Goal: Information Seeking & Learning: Learn about a topic

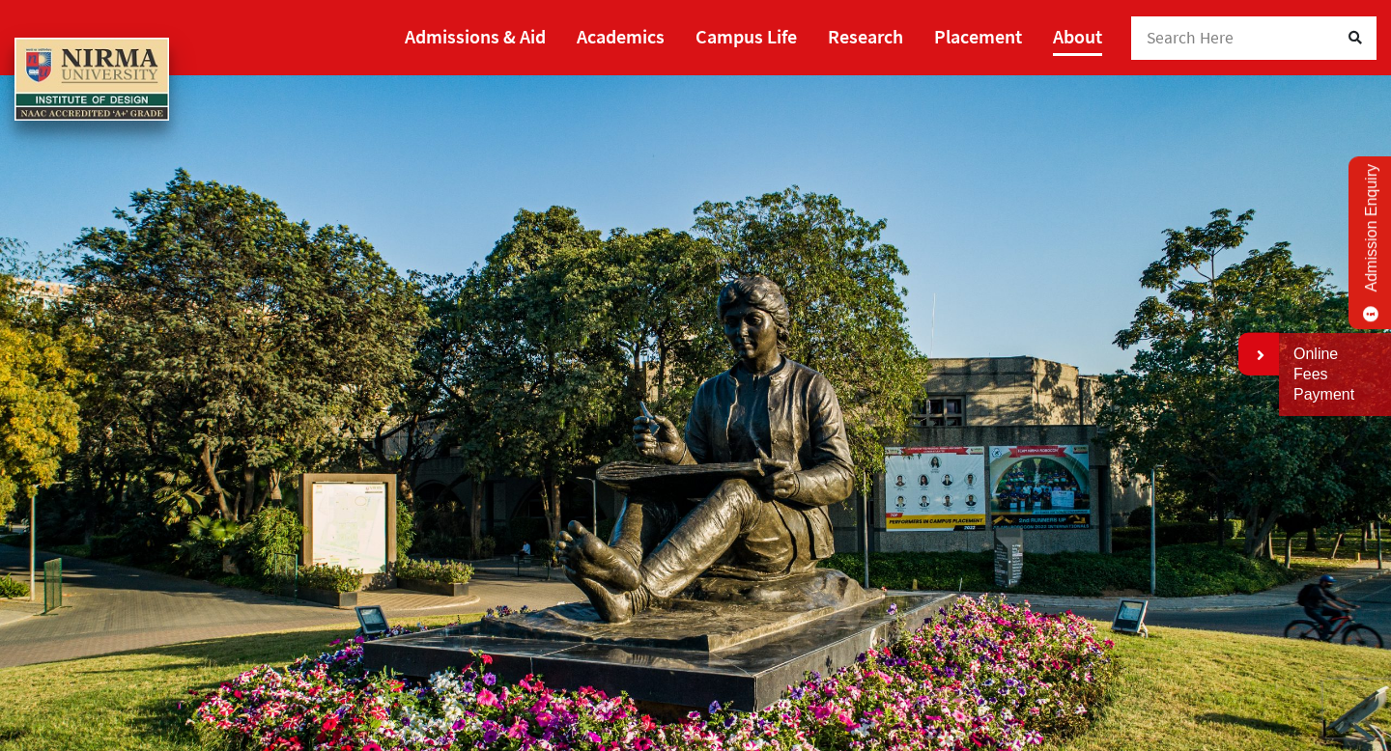
click at [1064, 37] on link "About" at bounding box center [1077, 36] width 49 height 40
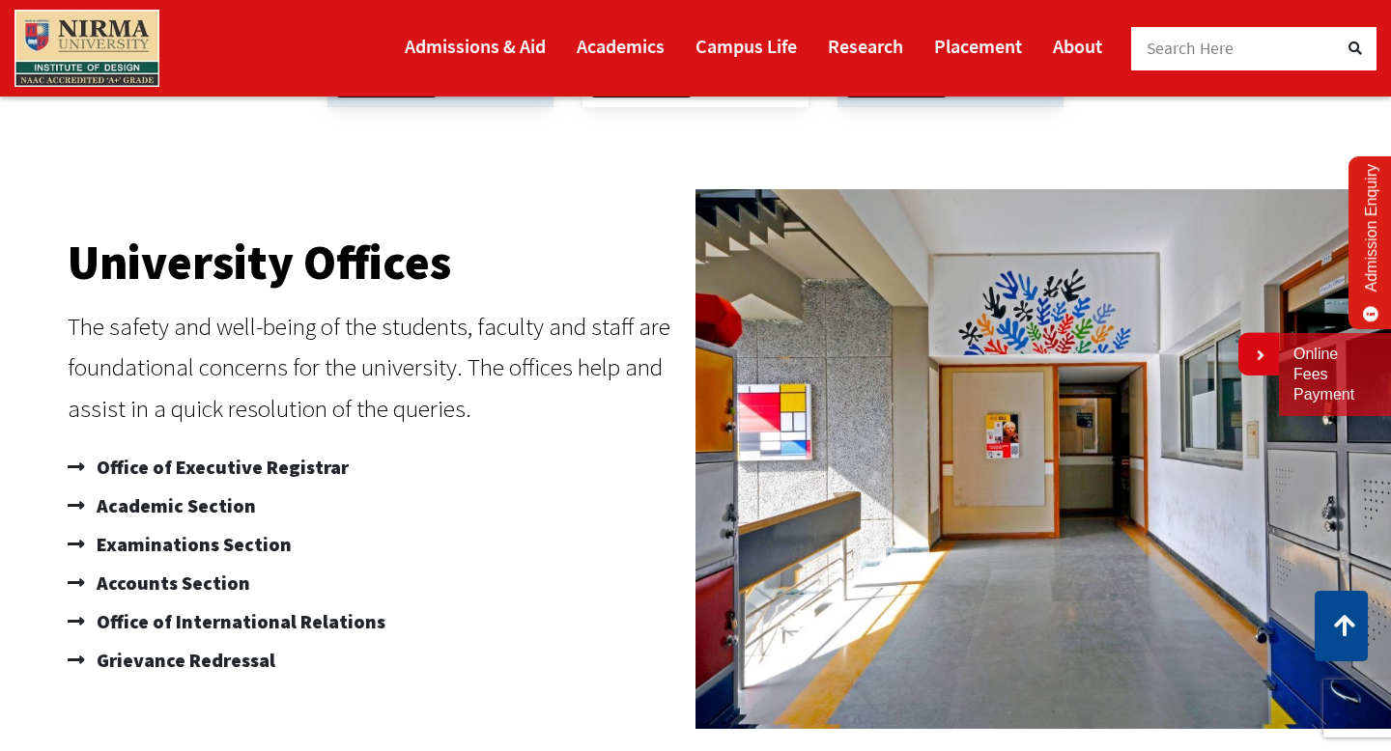
scroll to position [1174, 0]
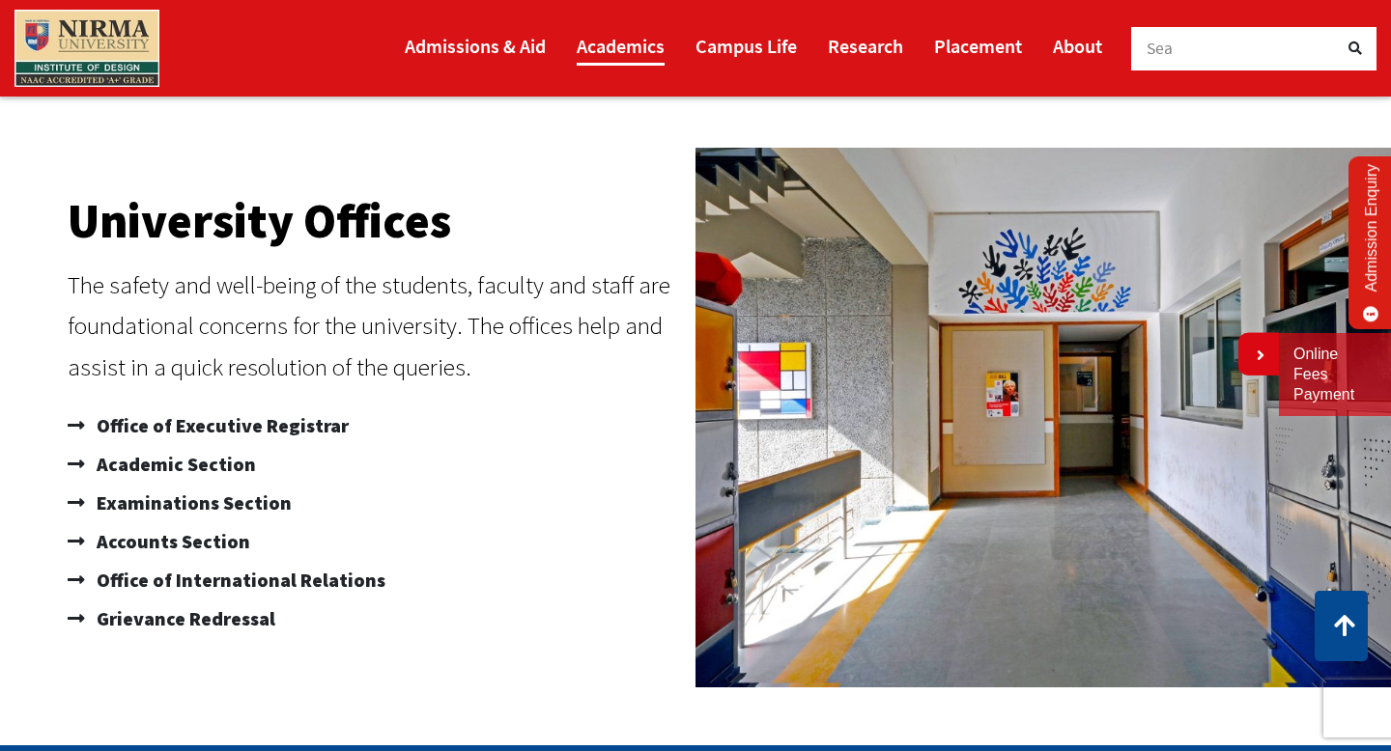
click at [617, 48] on link "Academics" at bounding box center [621, 46] width 88 height 40
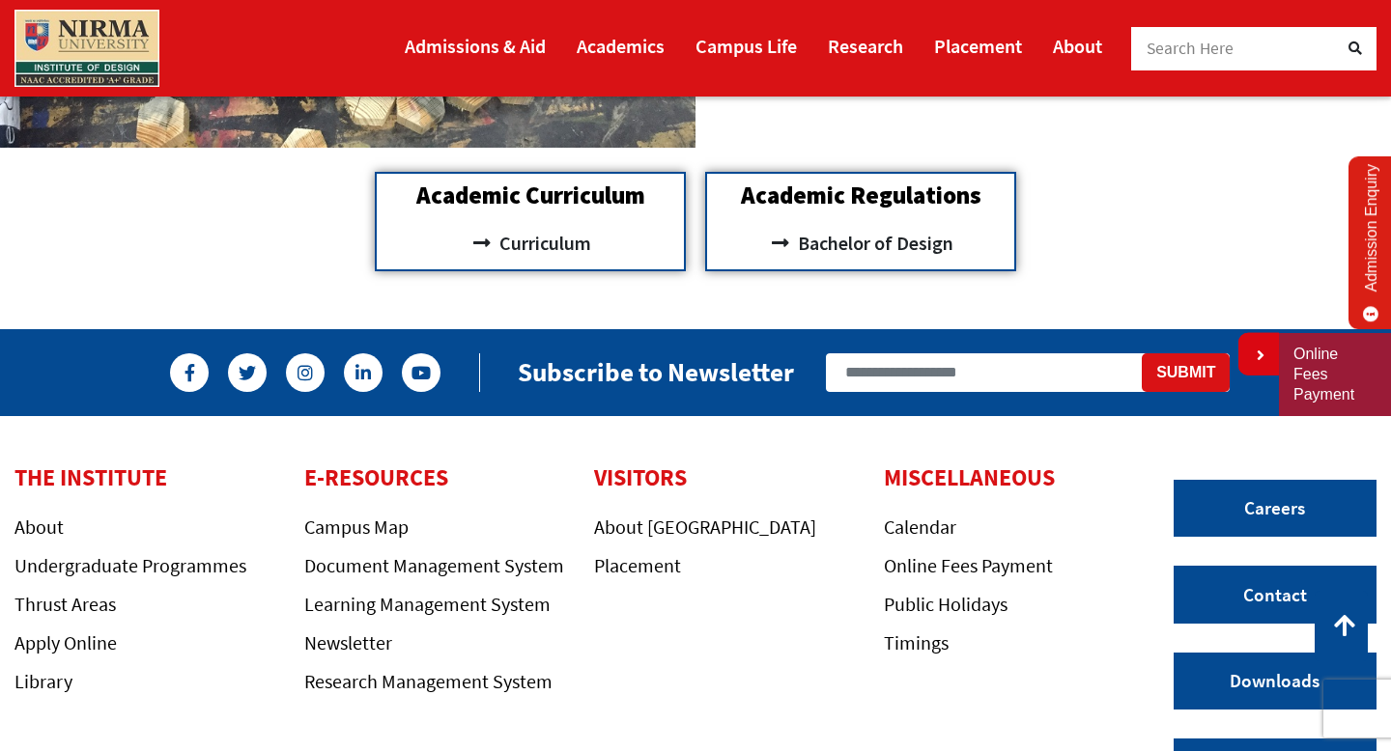
scroll to position [1823, 0]
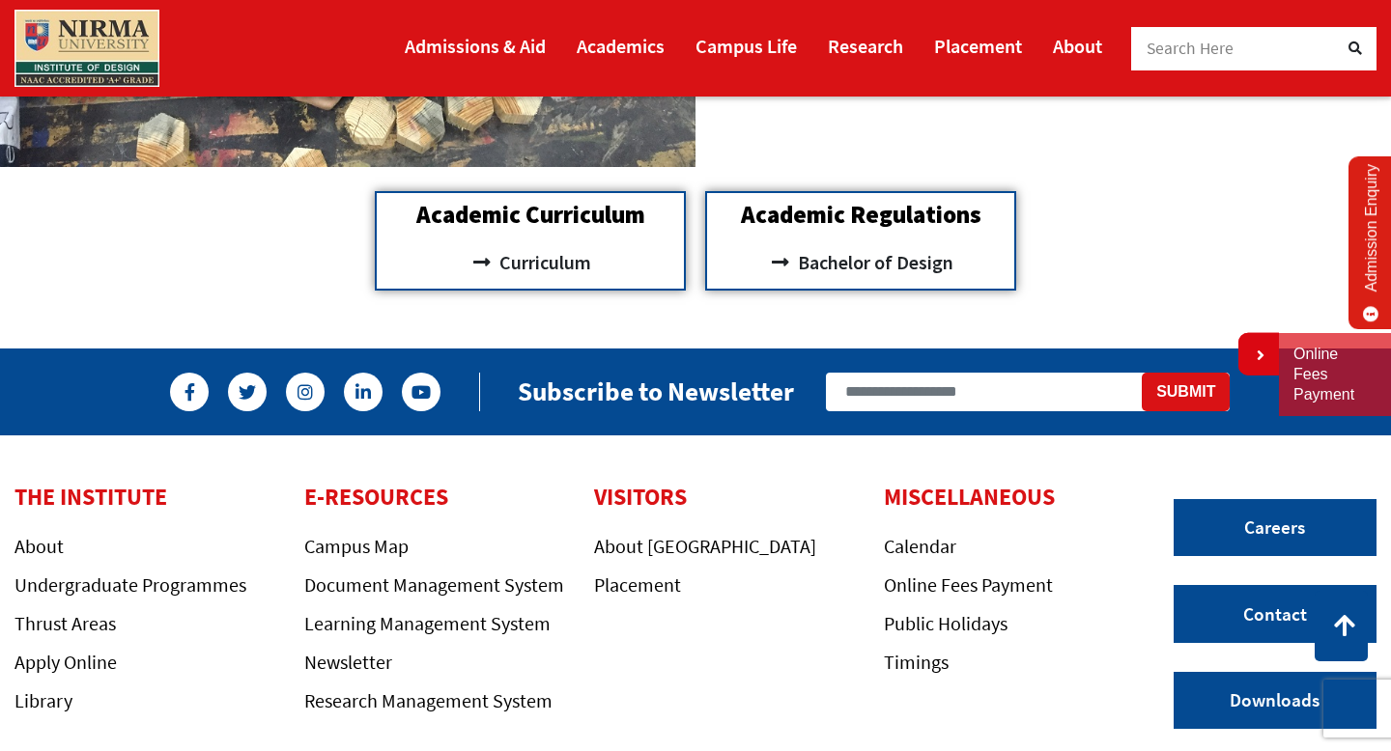
click at [1203, 44] on span "Search Here" at bounding box center [1190, 48] width 88 height 21
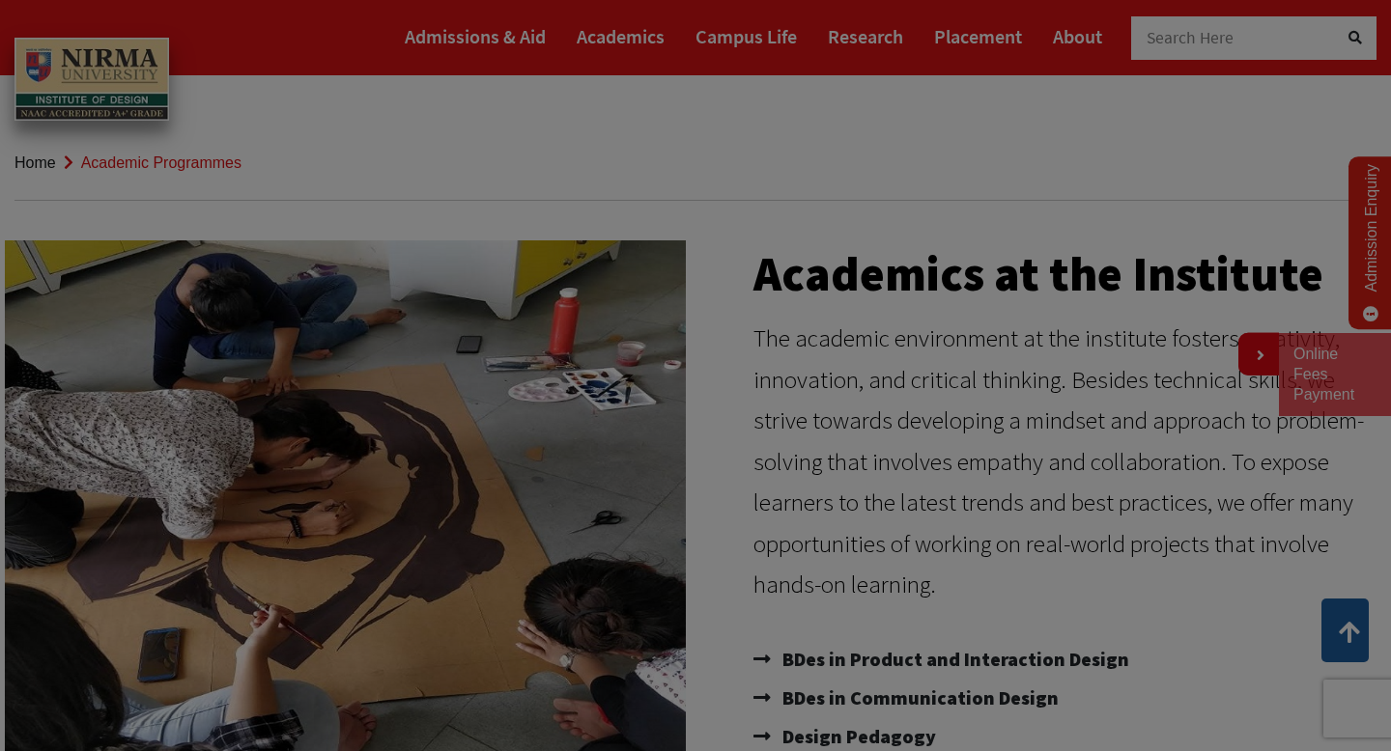
scroll to position [0, 0]
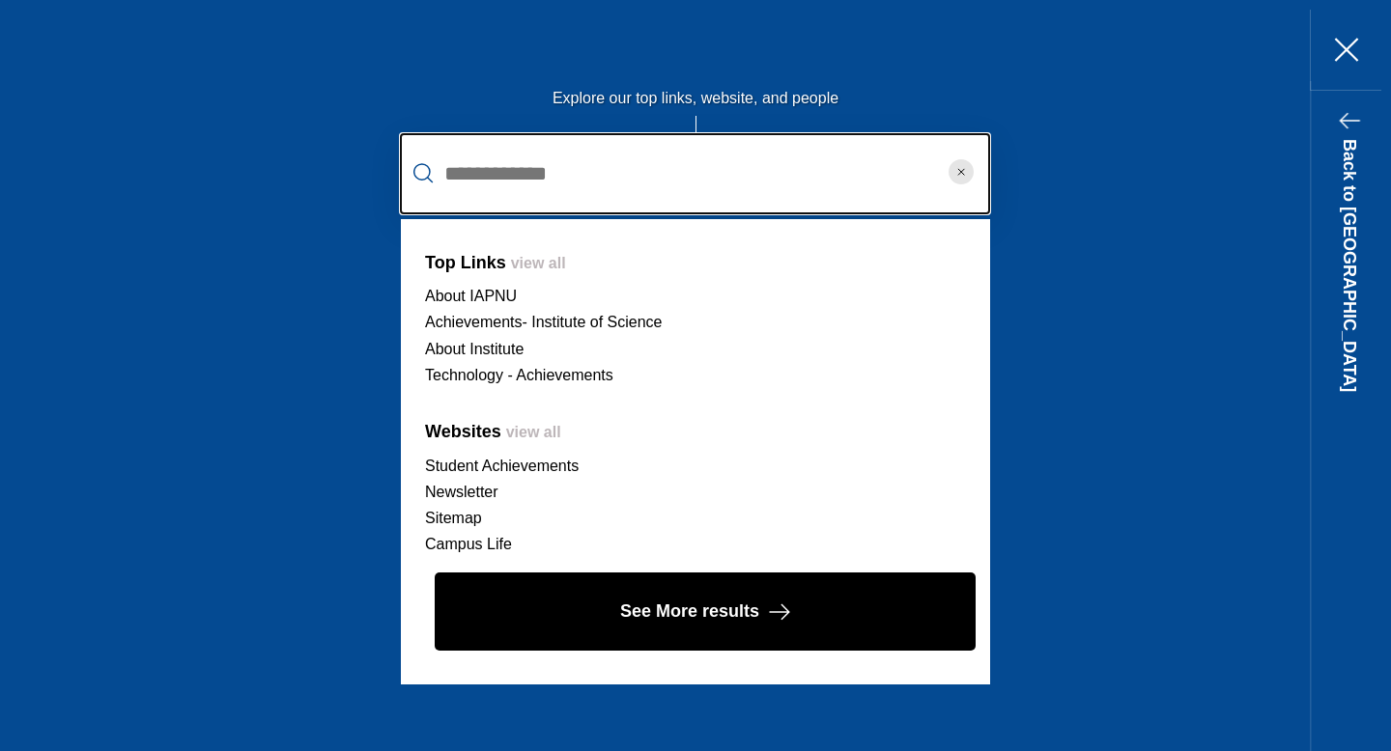
type input "**********"
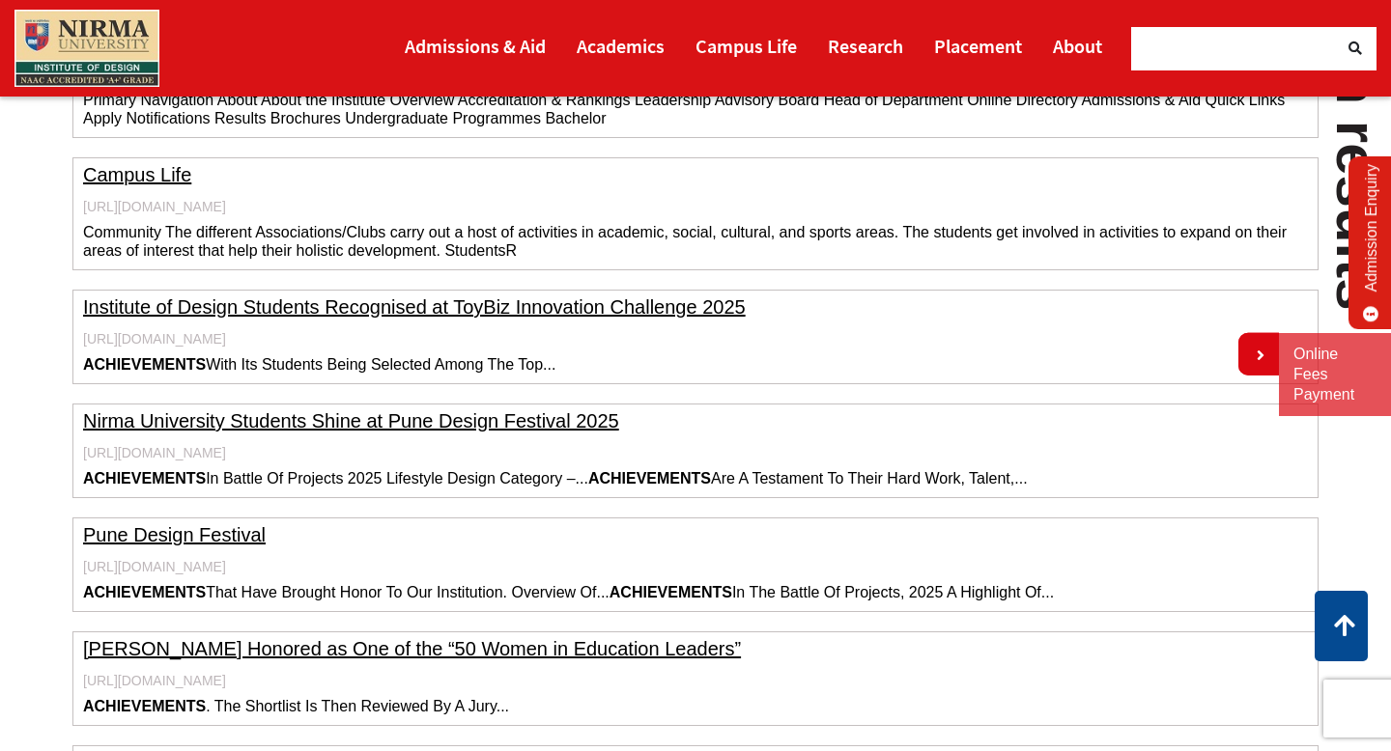
scroll to position [935, 0]
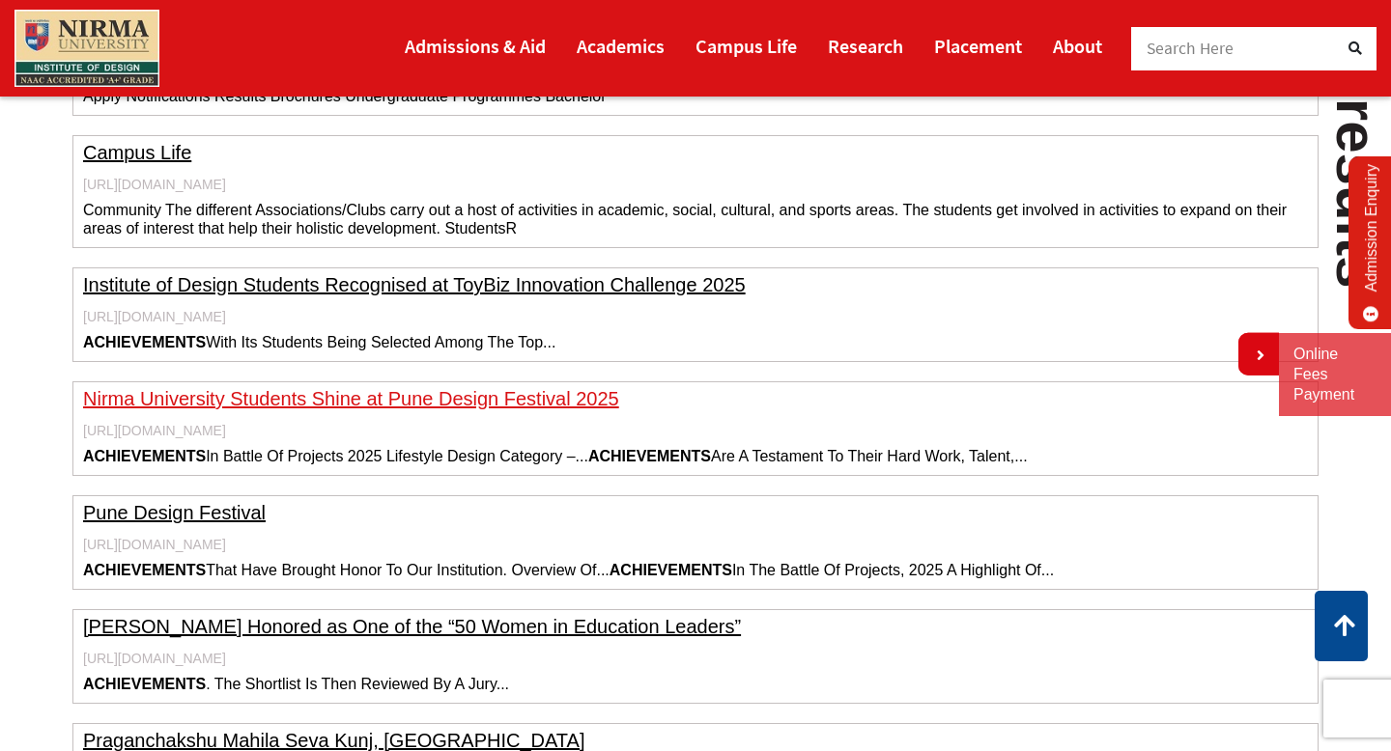
click at [548, 400] on link "Nirma University Students Shine at Pune Design Festival 2025" at bounding box center [351, 398] width 536 height 21
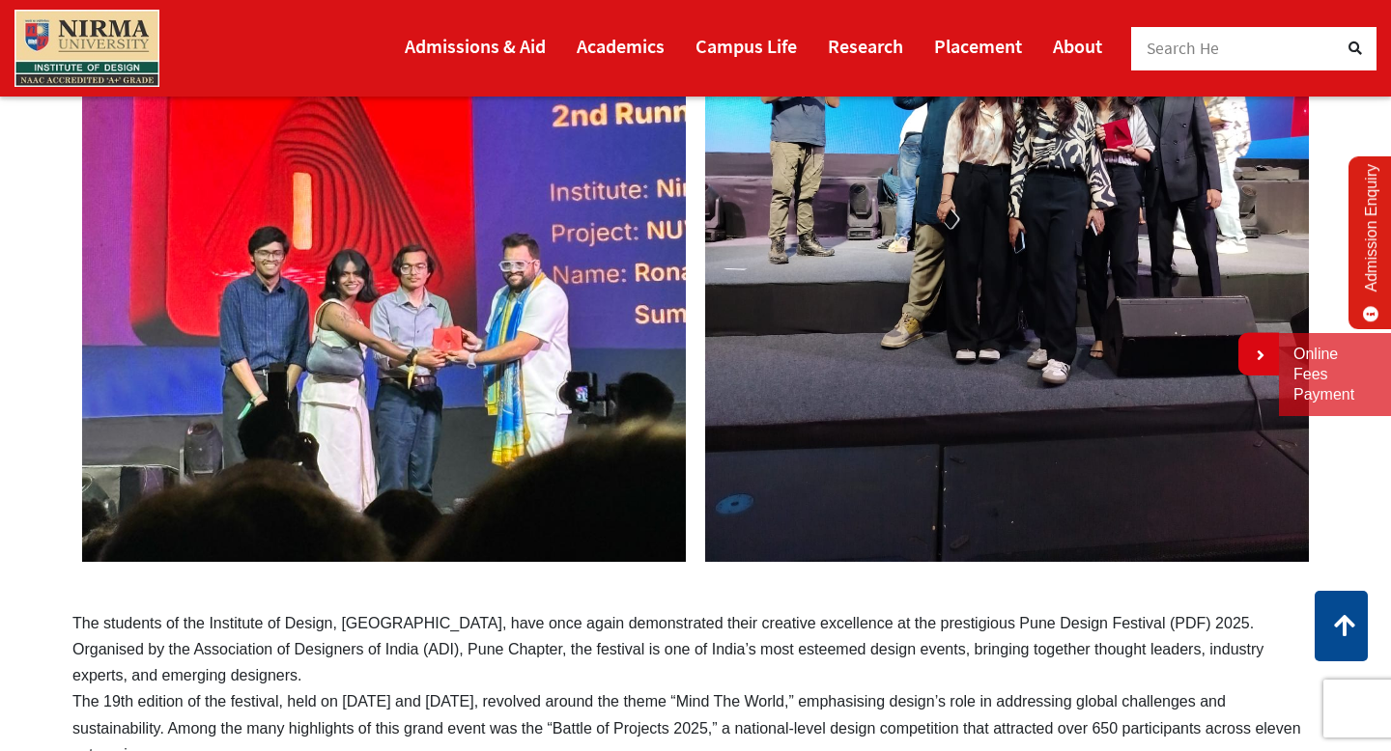
scroll to position [529, 0]
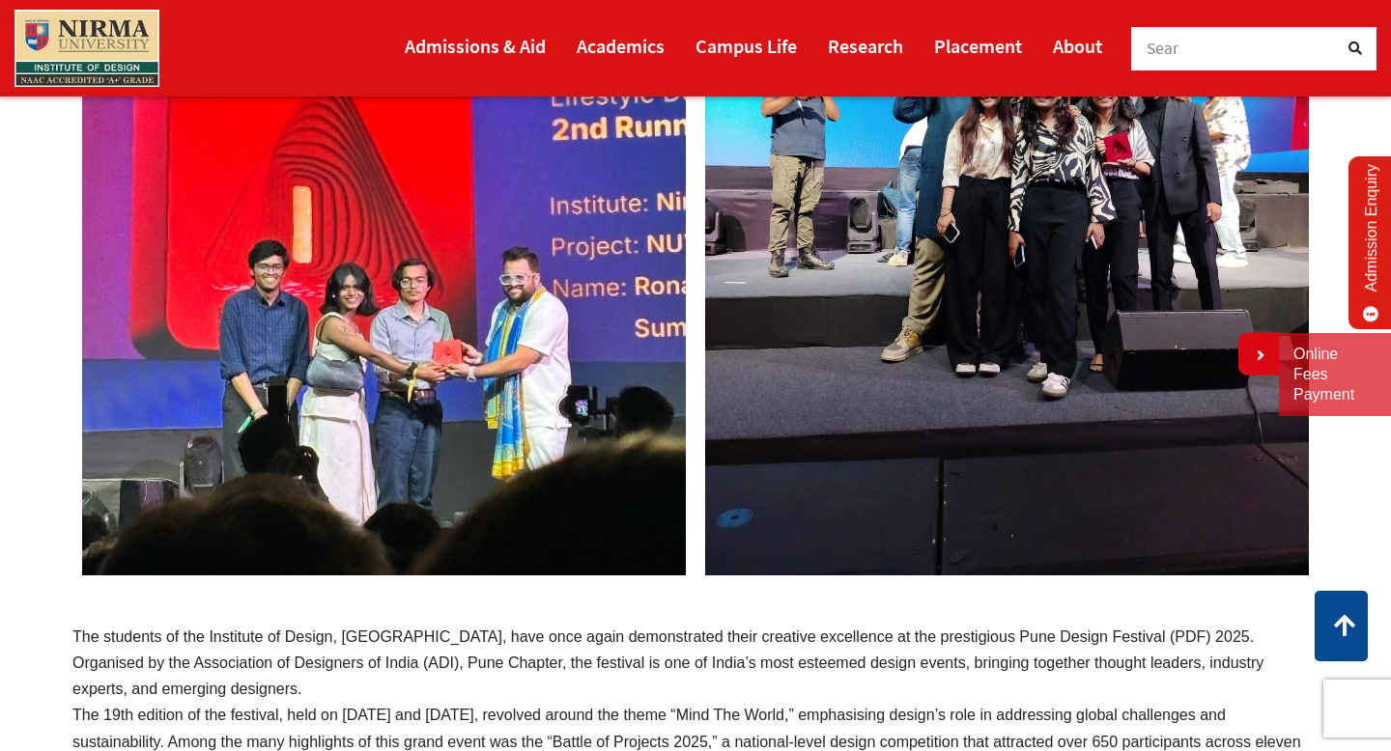
click at [810, 263] on img at bounding box center [1006, 173] width 623 height 824
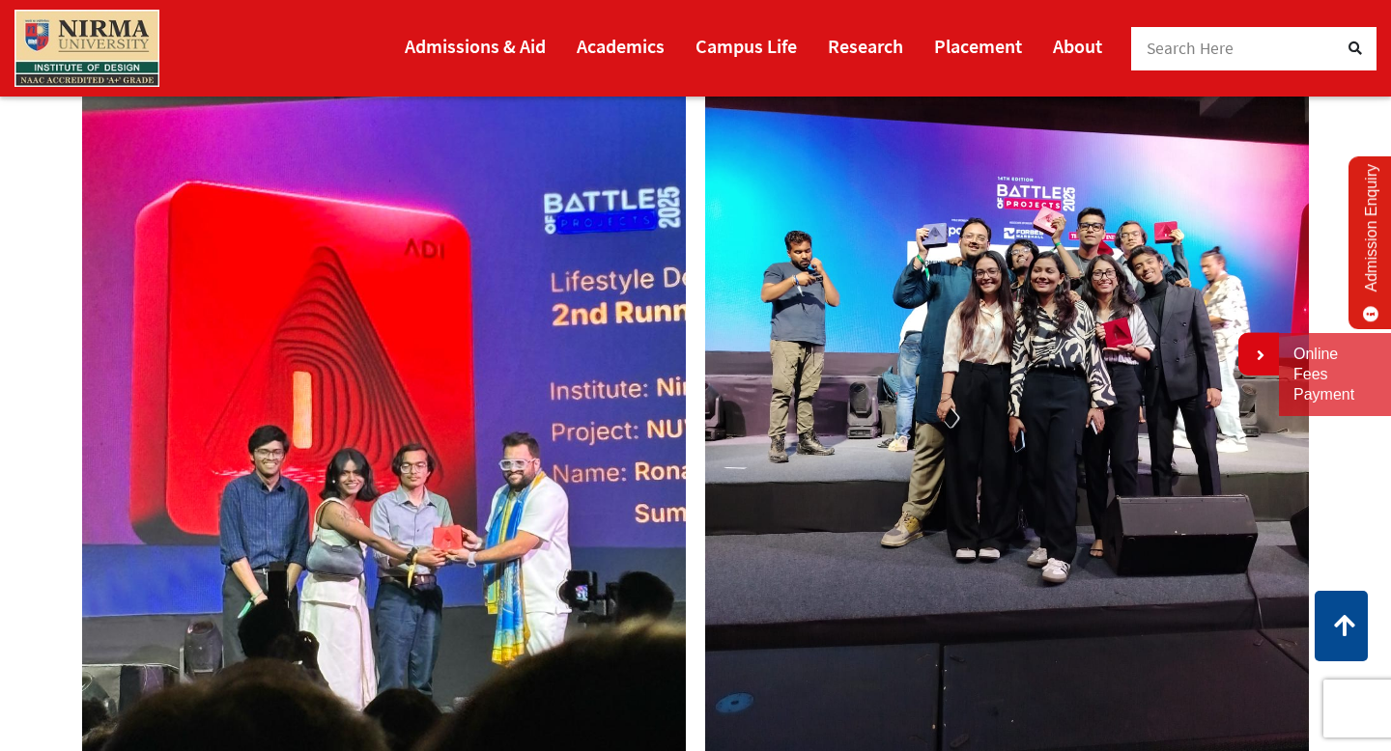
scroll to position [343, 0]
click at [894, 517] on img at bounding box center [1006, 360] width 623 height 824
